Goal: Navigation & Orientation: Find specific page/section

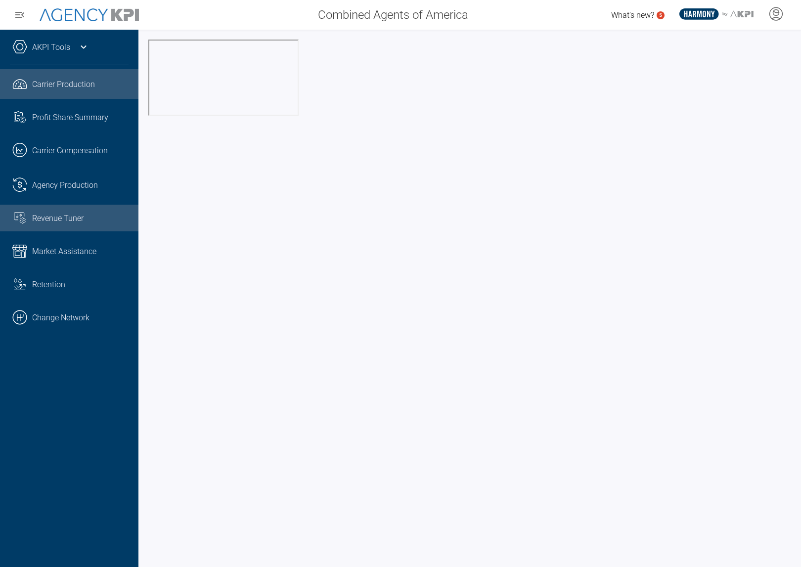
click at [59, 223] on span "Revenue Tuner" at bounding box center [57, 218] width 51 height 9
click at [61, 301] on ul ".cls-1{fill:none;stroke:#221f20;stroke-linecap:round;stroke-linejoin:round;stro…" at bounding box center [69, 200] width 119 height 263
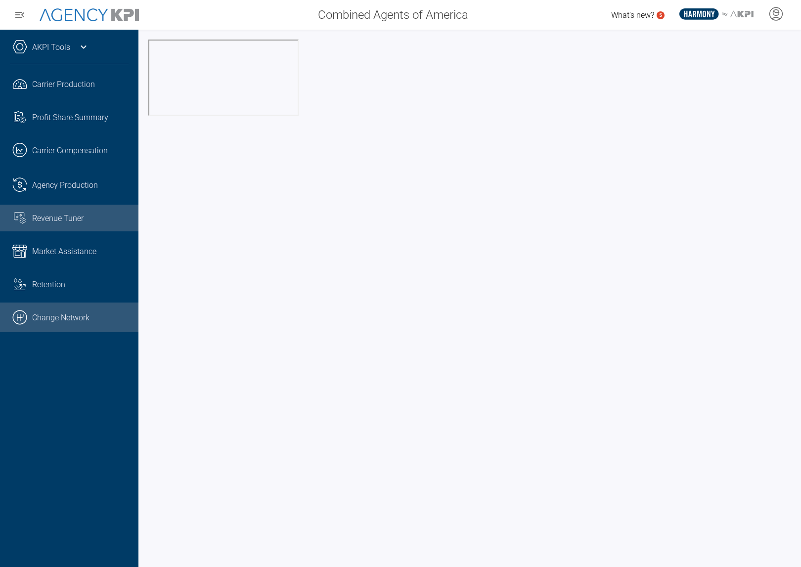
click at [61, 320] on link ".cls-1{fill:none;stroke:#000;stroke-linecap:round;stroke-linejoin:round;stroke-…" at bounding box center [69, 317] width 138 height 30
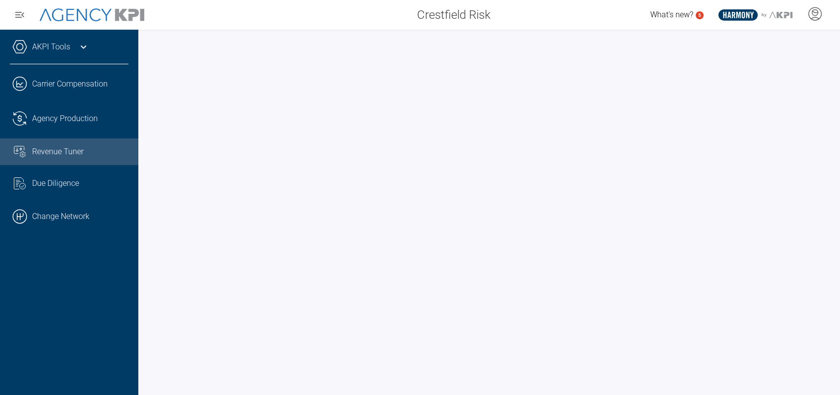
click at [88, 159] on link "Revenue Tuner" at bounding box center [69, 151] width 138 height 27
